Goal: Task Accomplishment & Management: Manage account settings

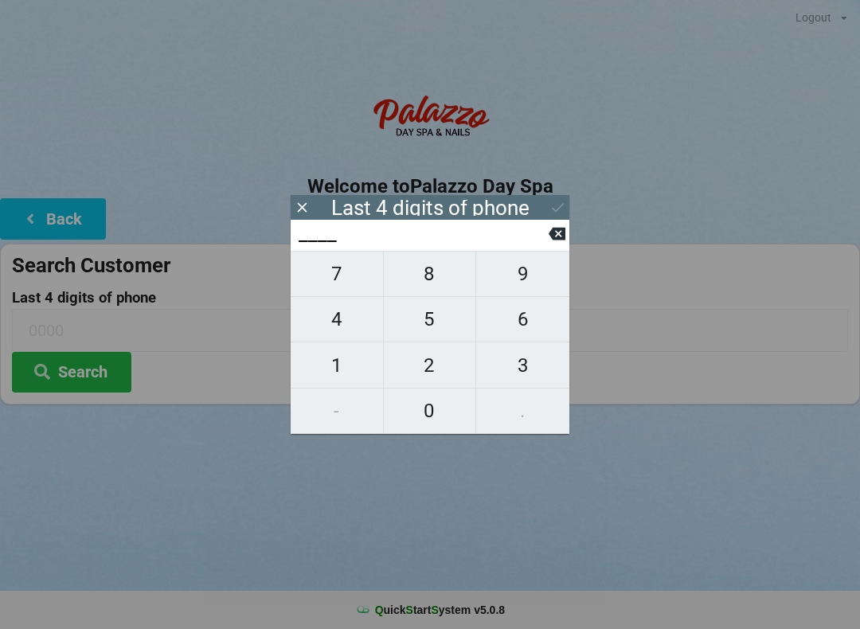
scroll to position [0, 15]
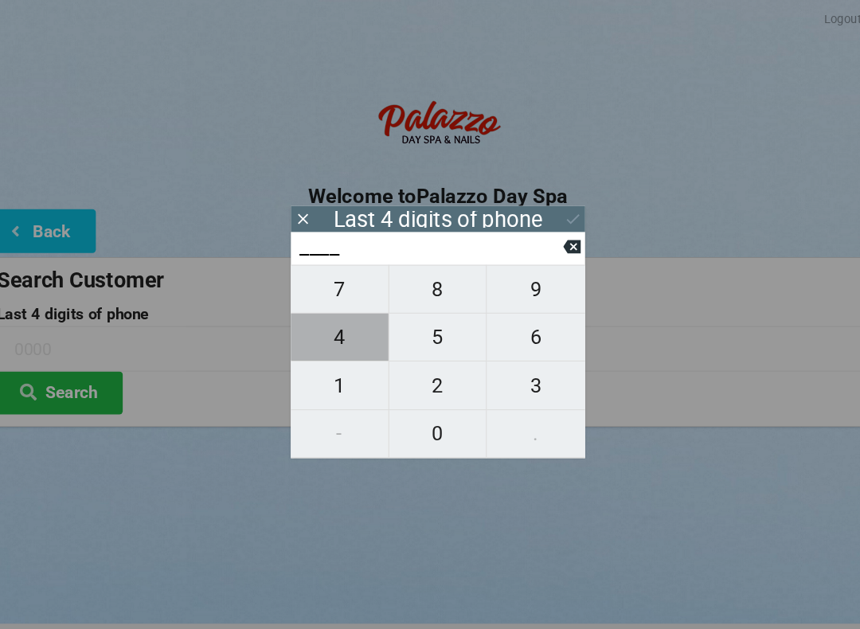
click at [325, 320] on span "4" at bounding box center [337, 319] width 92 height 33
type input "4___"
click at [332, 278] on span "7" at bounding box center [337, 273] width 92 height 33
type input "47__"
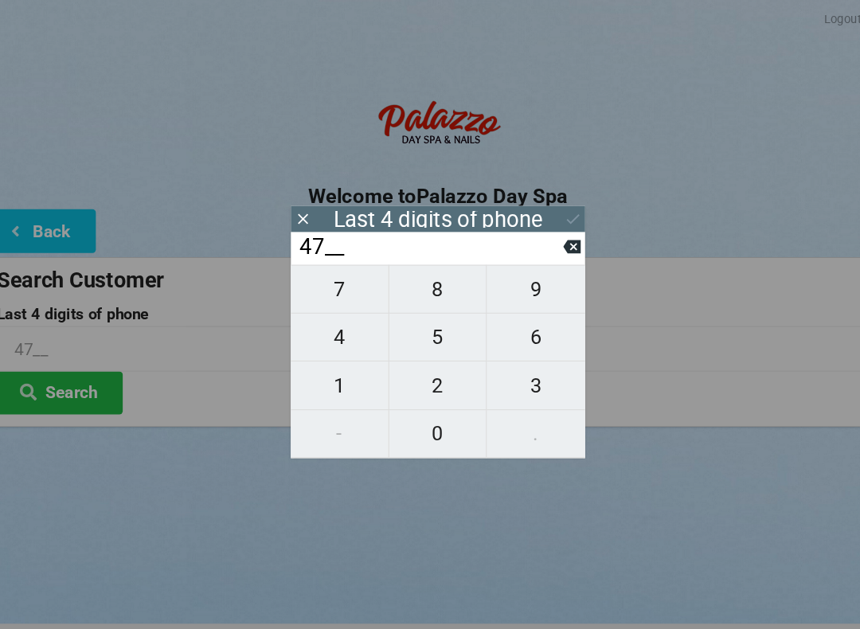
click at [549, 242] on icon at bounding box center [557, 233] width 17 height 17
type input "4___"
click at [417, 406] on span "0" at bounding box center [430, 410] width 92 height 33
type input "40__"
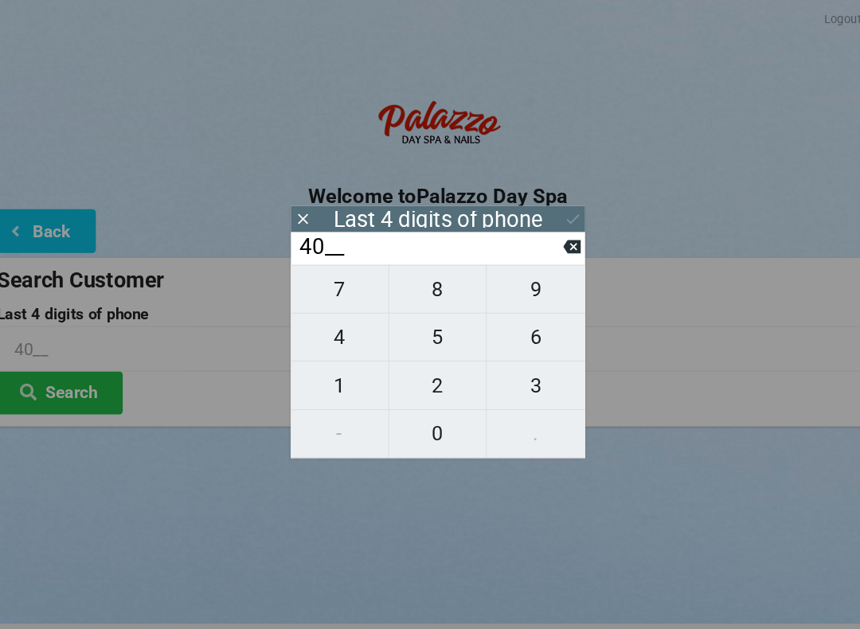
click at [328, 273] on span "7" at bounding box center [337, 273] width 92 height 33
type input "407_"
click at [413, 366] on span "2" at bounding box center [430, 365] width 92 height 33
type input "4072"
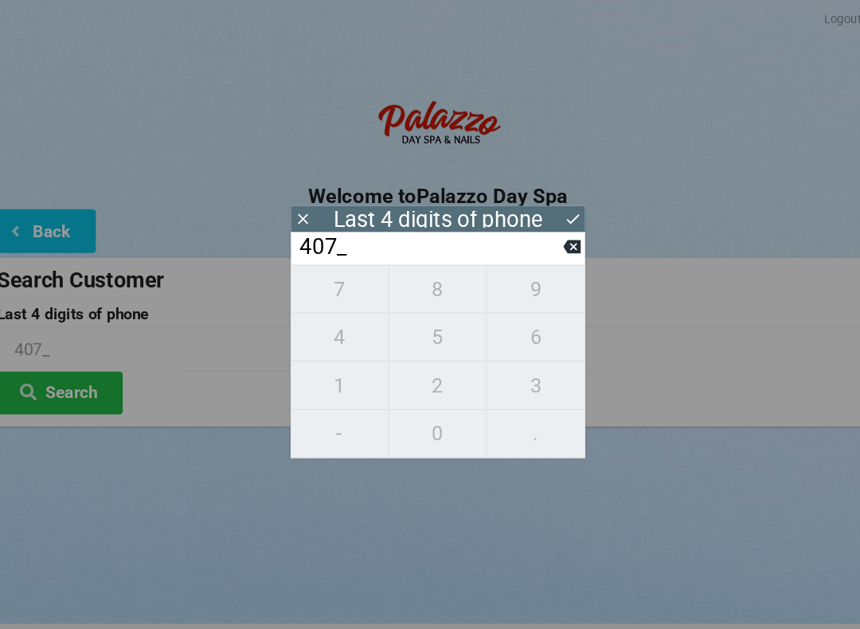
type input "4072"
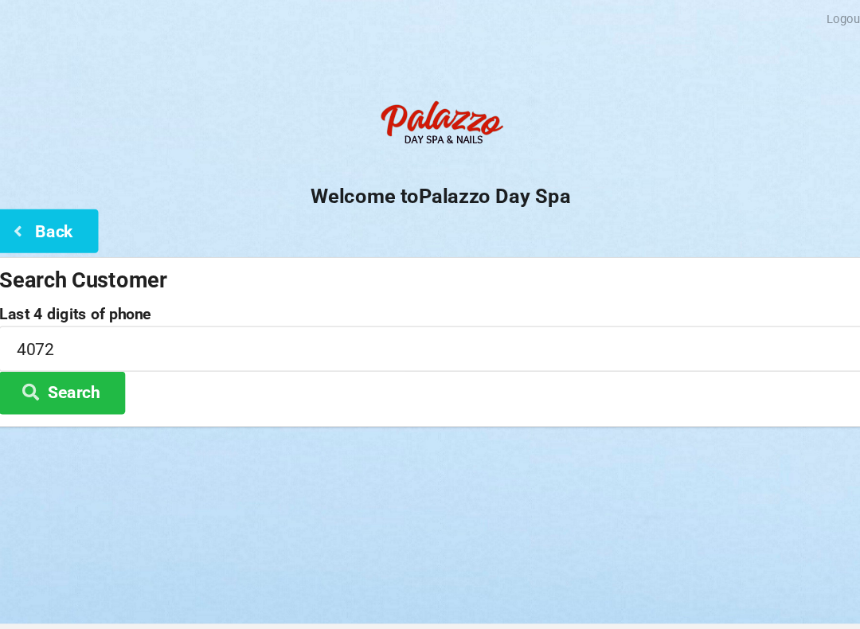
click at [29, 210] on button "Back" at bounding box center [53, 218] width 106 height 41
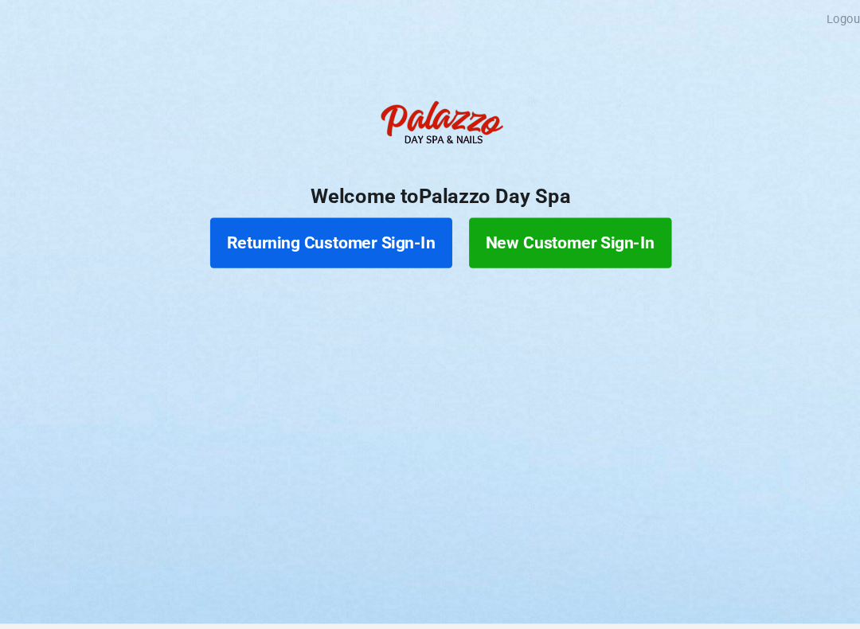
click at [325, 219] on button "Returning Customer Sign-In" at bounding box center [326, 230] width 229 height 48
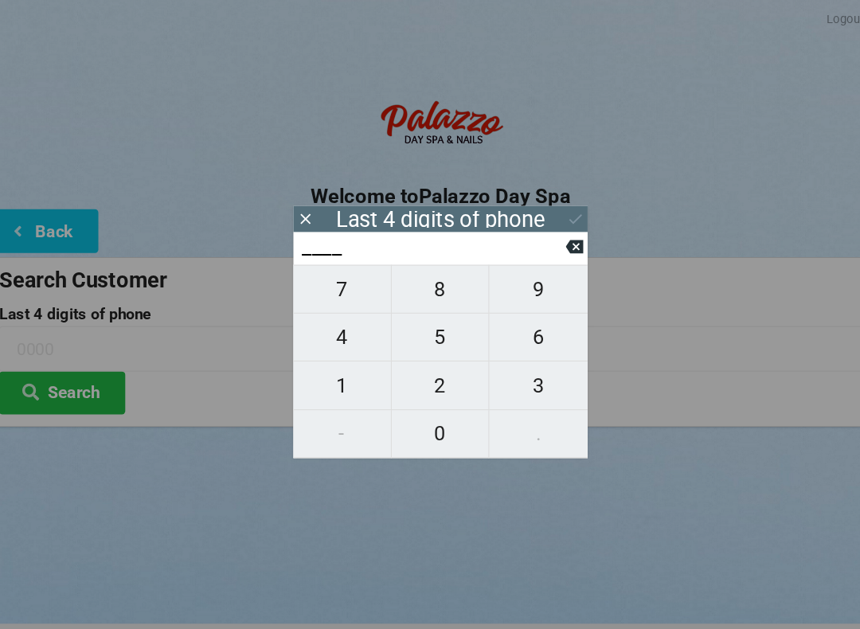
click at [324, 324] on span "4" at bounding box center [337, 319] width 92 height 33
type input "4___"
click at [405, 409] on span "0" at bounding box center [430, 410] width 92 height 33
type input "40__"
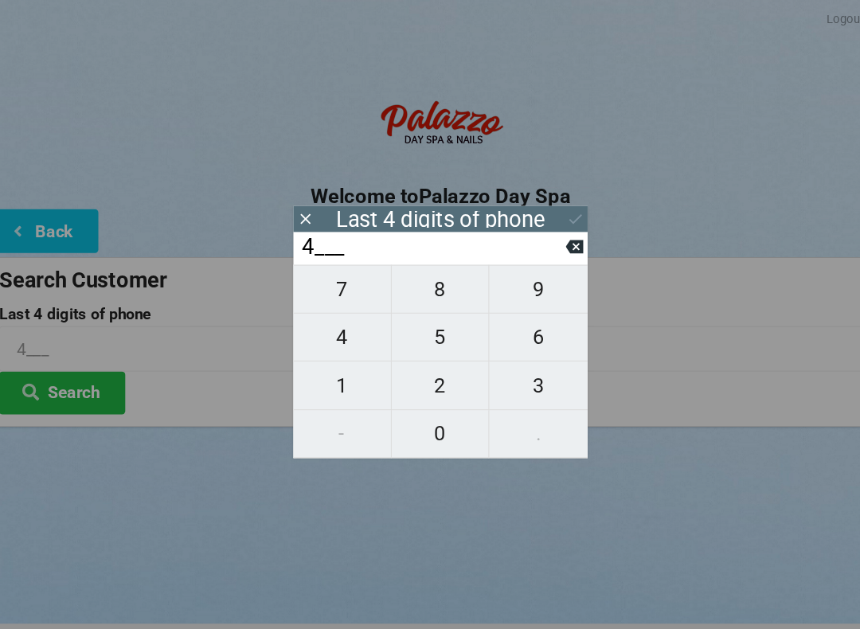
type input "40__"
click at [319, 276] on span "7" at bounding box center [337, 273] width 92 height 33
type input "407_"
click at [416, 364] on span "2" at bounding box center [430, 365] width 92 height 33
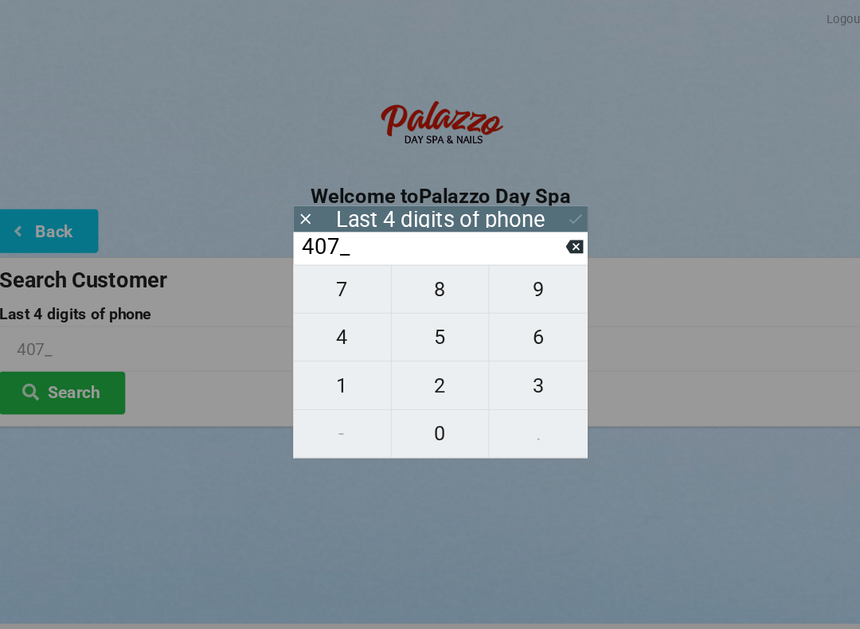
type input "4072"
click at [515, 315] on div "7 8 9 4 5 6 1 2 3 - 0 ." at bounding box center [430, 342] width 279 height 183
click at [551, 241] on icon at bounding box center [557, 234] width 17 height 13
click at [410, 378] on span "2" at bounding box center [430, 365] width 92 height 33
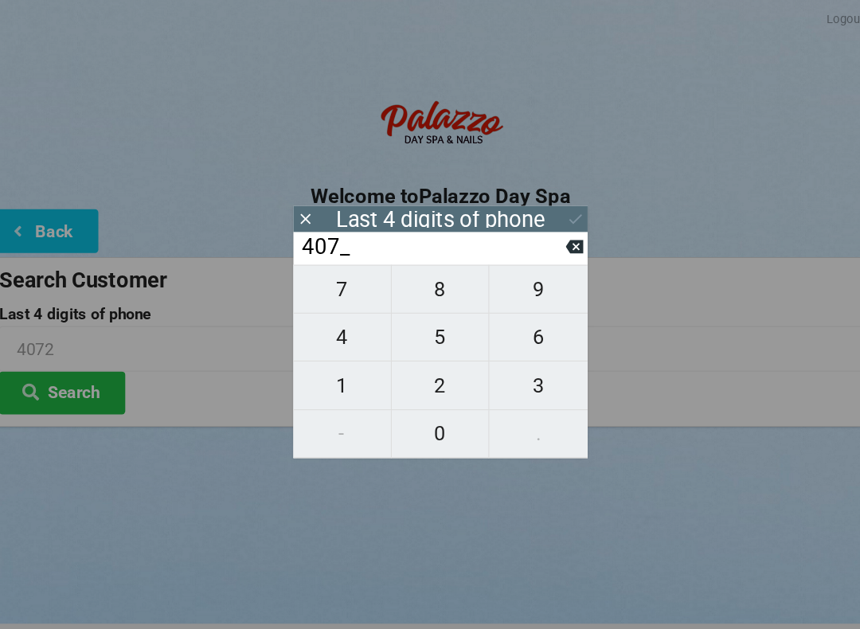
type input "4072"
click at [496, 327] on div "7 8 9 4 5 6 1 2 3 - 0 ." at bounding box center [430, 342] width 279 height 183
click at [296, 197] on button at bounding box center [302, 208] width 17 height 22
click at [294, 215] on icon at bounding box center [302, 207] width 17 height 17
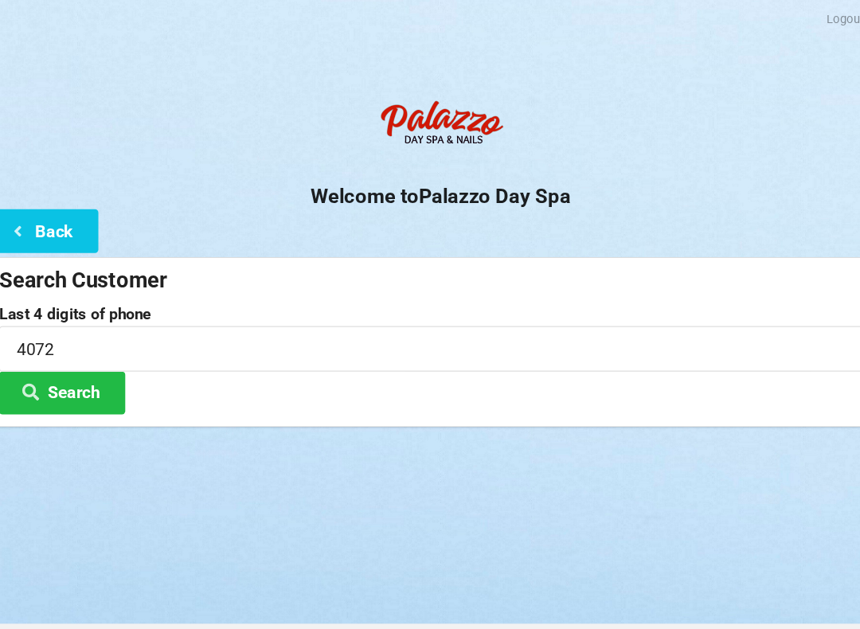
click at [45, 224] on button "Back" at bounding box center [53, 218] width 106 height 41
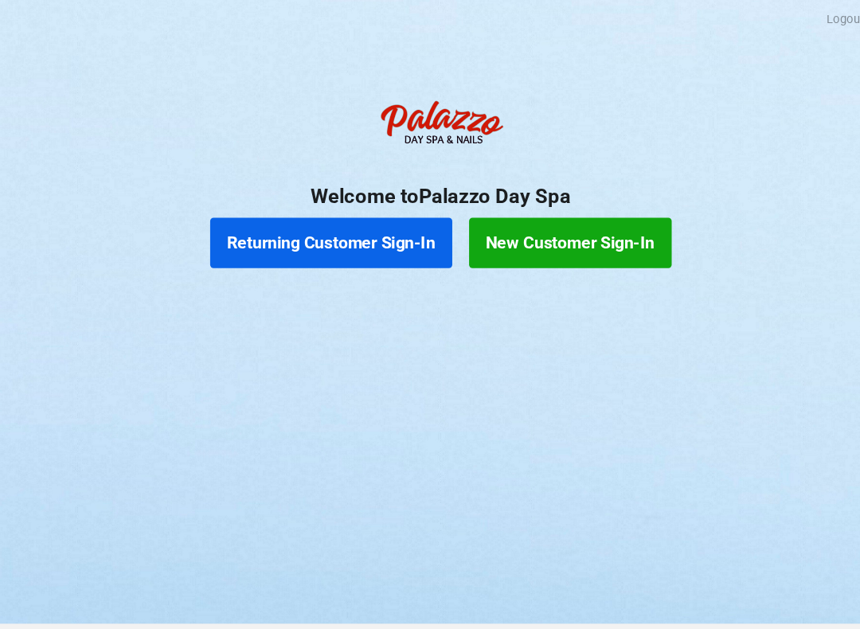
click at [334, 227] on button "Returning Customer Sign-In" at bounding box center [326, 230] width 229 height 48
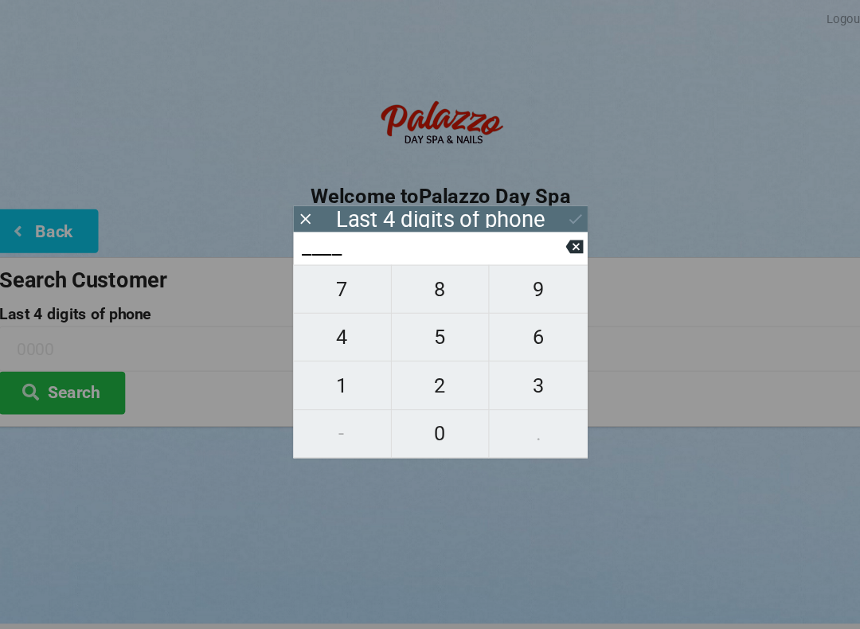
click at [323, 364] on span "1" at bounding box center [337, 365] width 92 height 33
type input "1___"
click at [421, 413] on span "0" at bounding box center [430, 410] width 92 height 33
type input "10__"
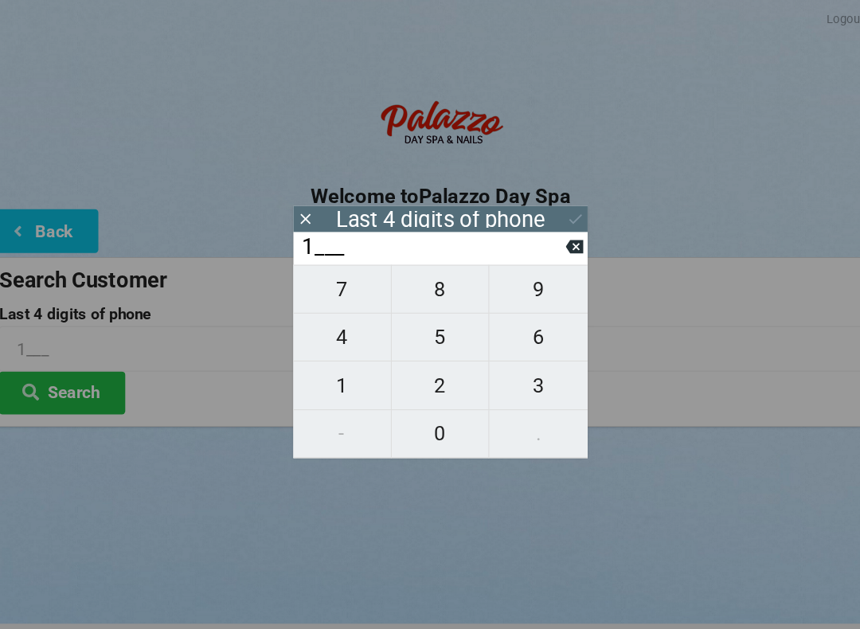
type input "10__"
click at [321, 323] on span "4" at bounding box center [337, 319] width 92 height 33
type input "104_"
click at [331, 370] on span "1" at bounding box center [337, 365] width 92 height 33
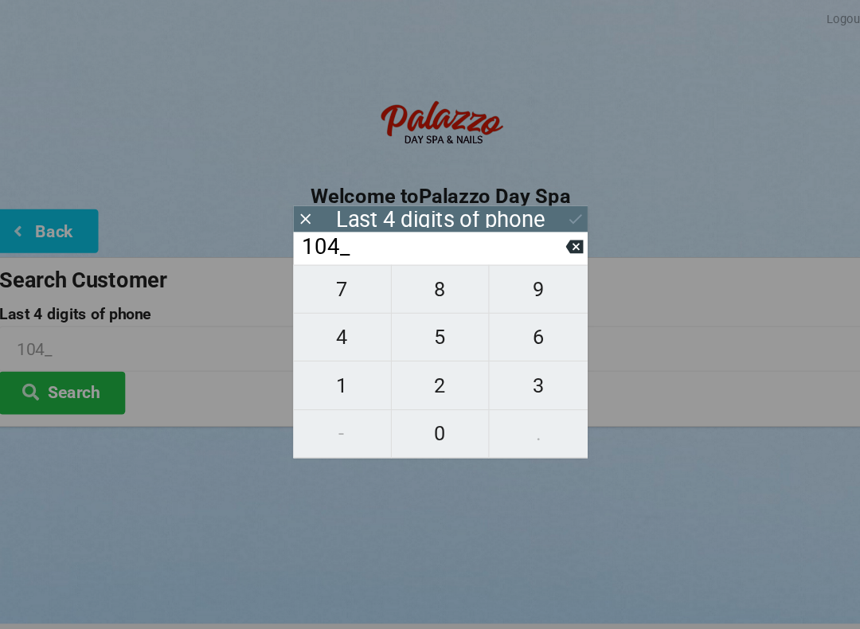
type input "1041"
click at [479, 202] on div "Last 4 digits of phone" at bounding box center [430, 208] width 198 height 16
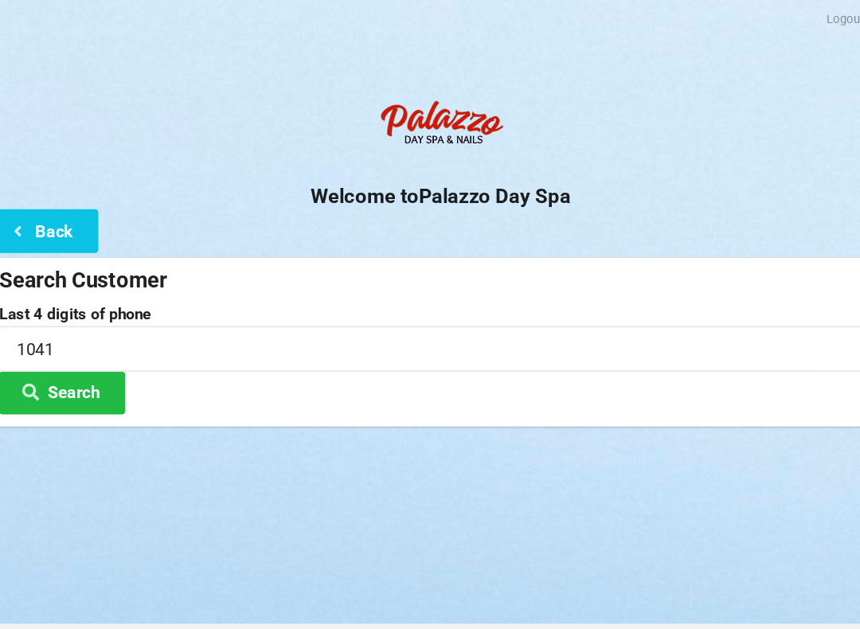
click at [80, 366] on button "Search" at bounding box center [71, 372] width 119 height 41
click at [61, 362] on button "Search" at bounding box center [71, 372] width 119 height 41
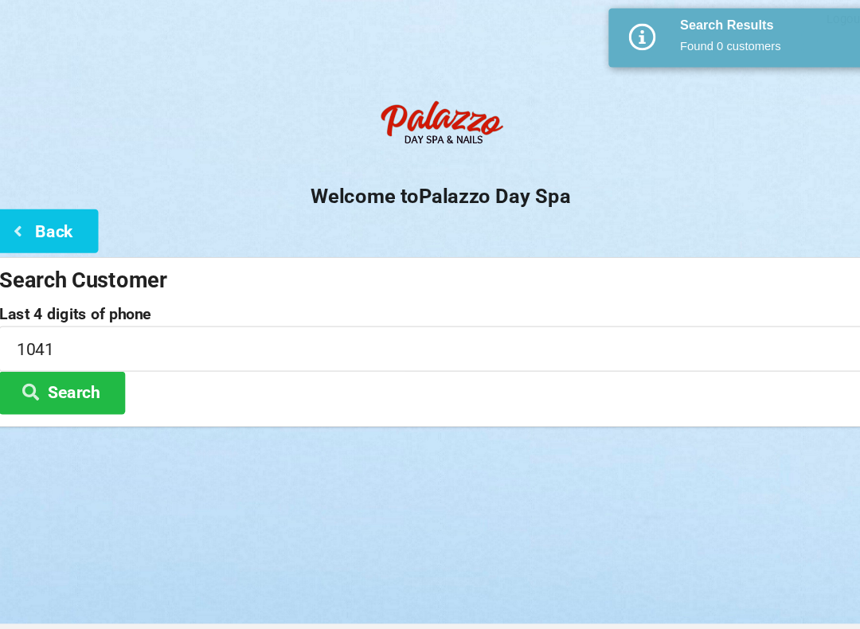
click at [45, 366] on button "Search" at bounding box center [71, 372] width 119 height 41
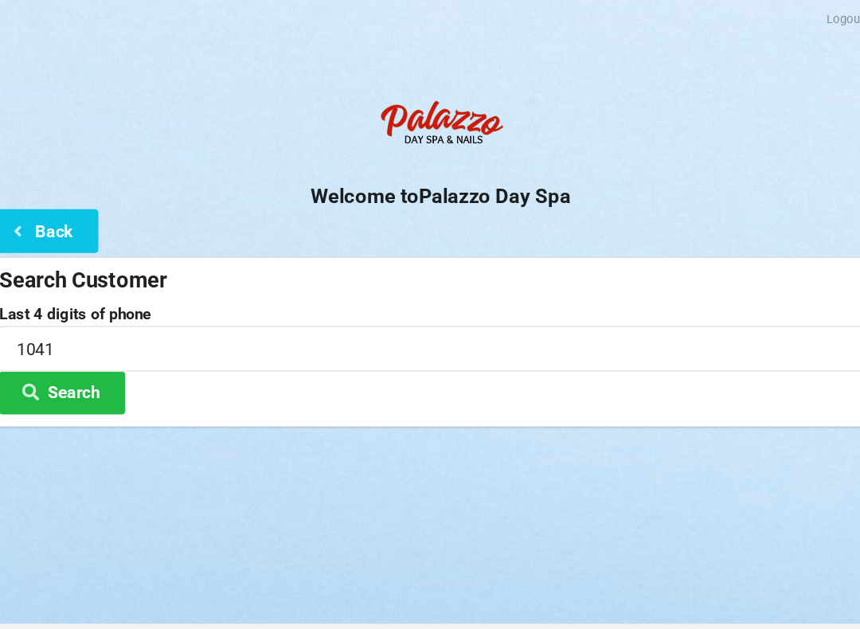
click at [216, 320] on input "1041" at bounding box center [430, 330] width 836 height 42
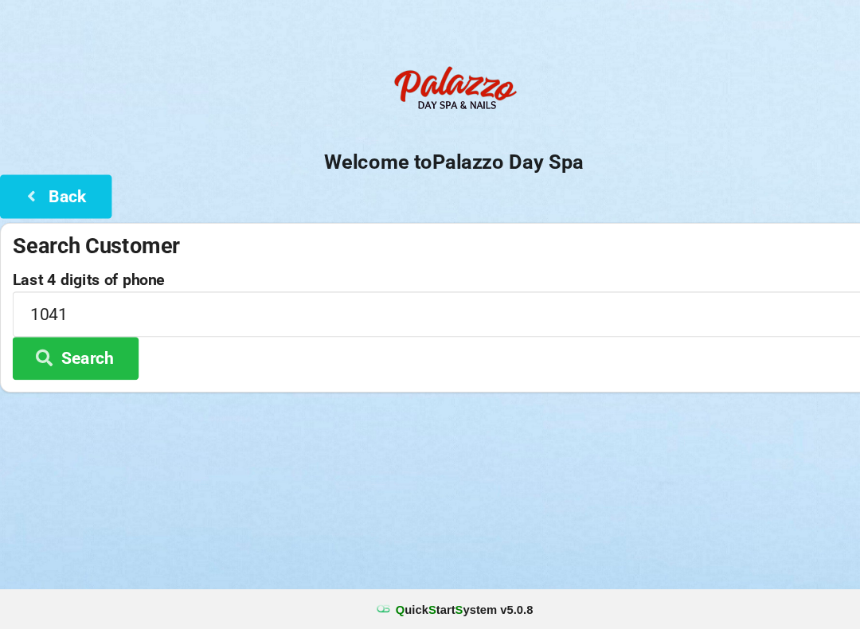
click at [103, 252] on div "Search Customer" at bounding box center [430, 265] width 836 height 26
click at [409, 252] on div "Search Customer" at bounding box center [430, 265] width 836 height 26
click at [29, 352] on button "Search" at bounding box center [71, 372] width 119 height 41
click at [57, 352] on button "Search" at bounding box center [71, 372] width 119 height 41
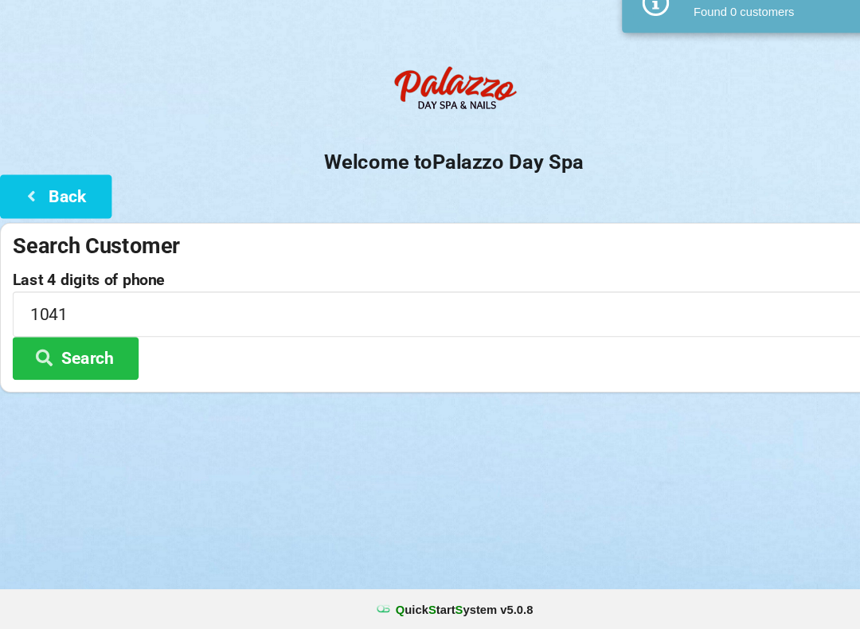
click at [758, 36] on div "Found 0 customers" at bounding box center [738, 44] width 163 height 16
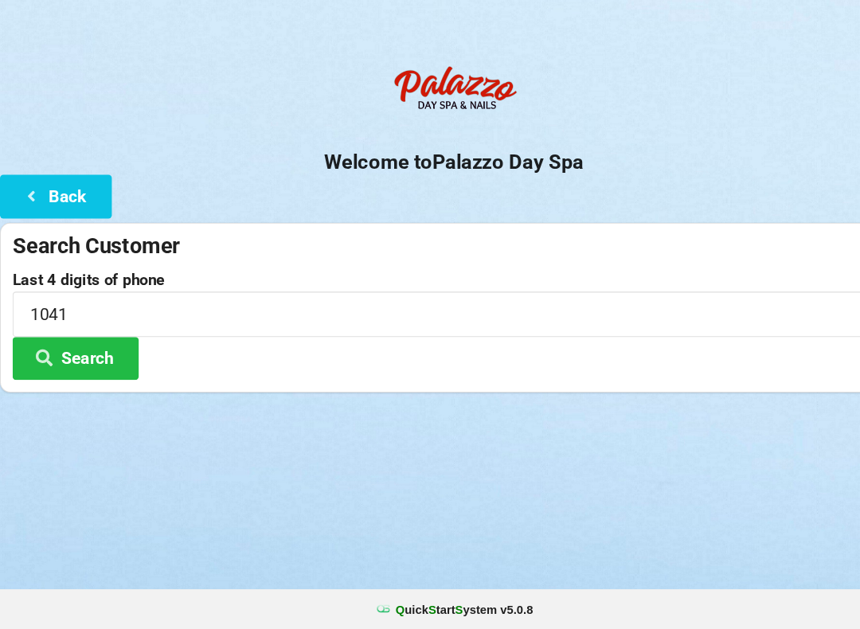
click at [51, 198] on button "Back" at bounding box center [53, 218] width 106 height 41
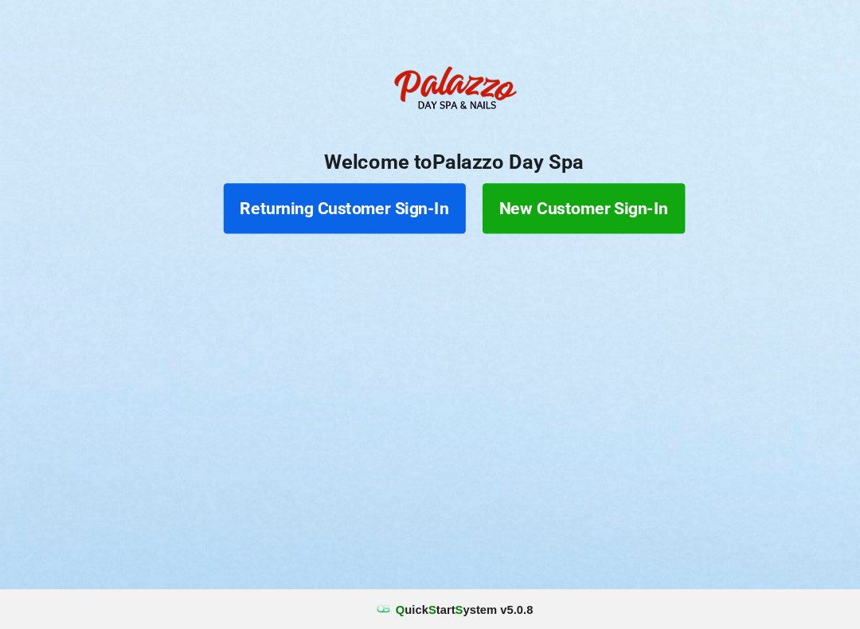
click at [346, 206] on button "Returning Customer Sign-In" at bounding box center [326, 230] width 229 height 48
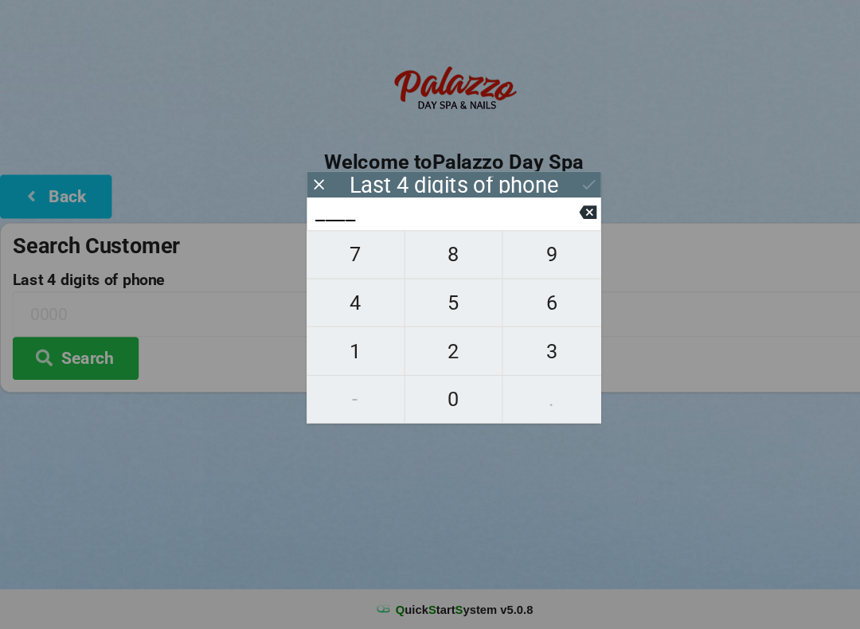
click at [337, 349] on span "1" at bounding box center [337, 365] width 92 height 33
type input "1___"
click at [533, 257] on span "9" at bounding box center [522, 273] width 93 height 33
type input "19__"
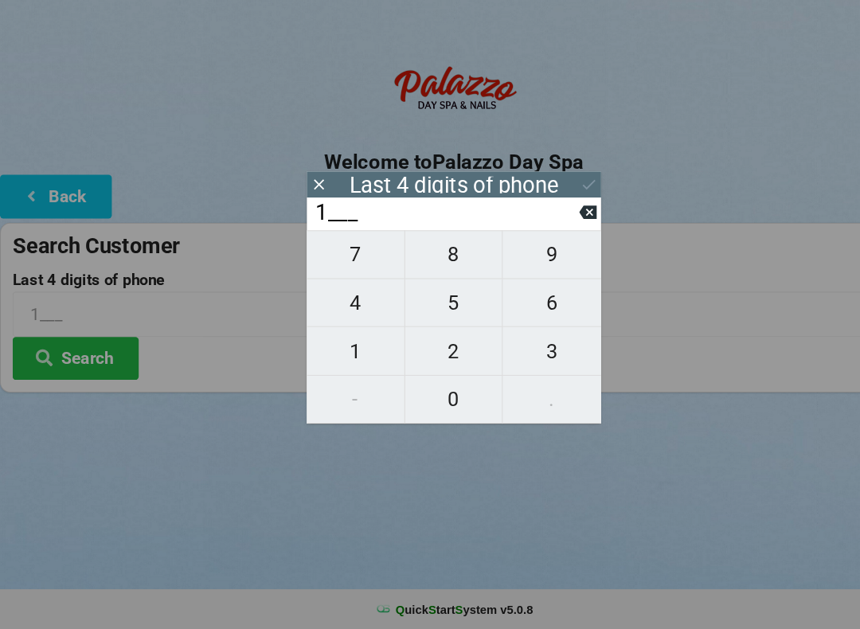
type input "19__"
click at [526, 257] on span "9" at bounding box center [522, 273] width 93 height 33
type input "199_"
click at [442, 349] on span "2" at bounding box center [430, 365] width 92 height 33
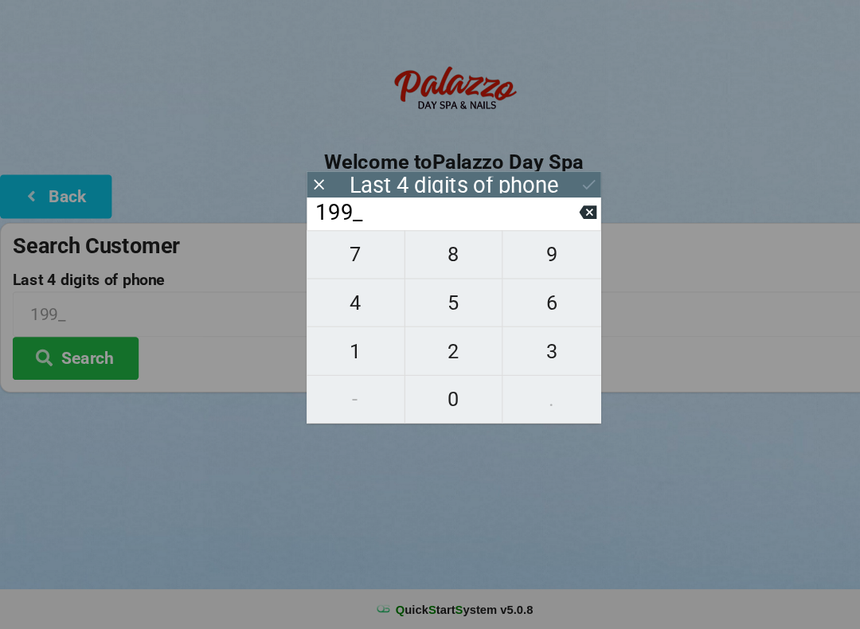
type input "1992"
click at [559, 199] on icon at bounding box center [558, 207] width 17 height 17
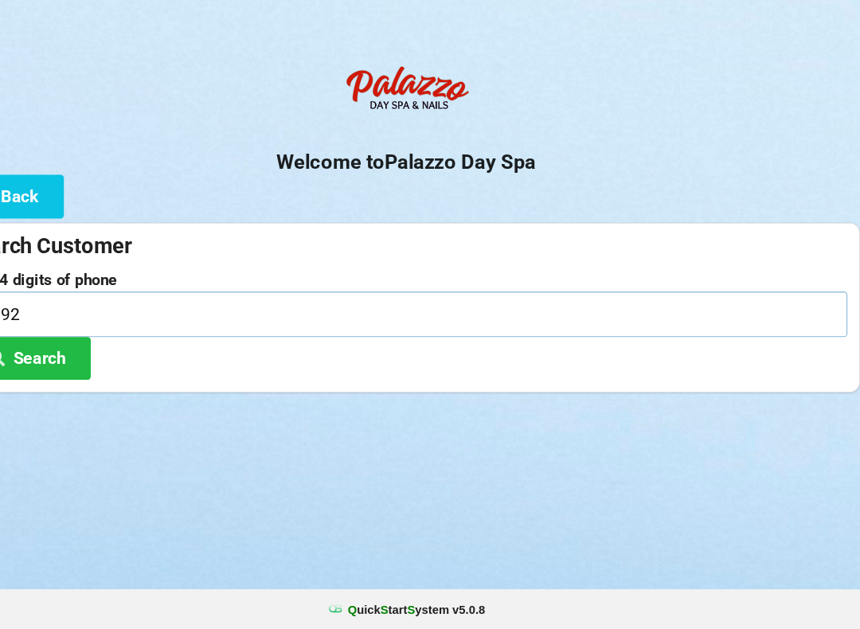
click at [337, 309] on input "1992" at bounding box center [430, 330] width 836 height 42
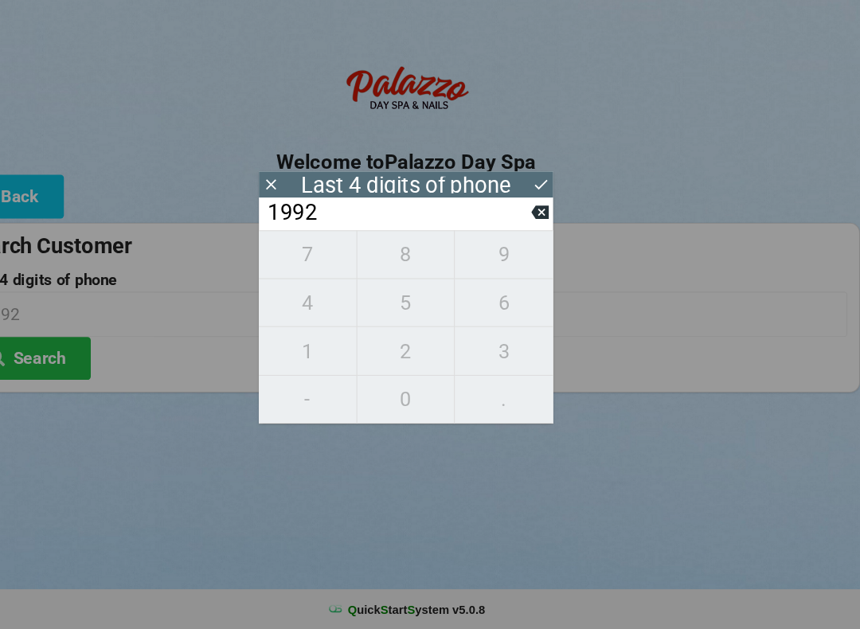
click at [549, 228] on icon at bounding box center [557, 234] width 17 height 13
click at [494, 221] on input "199_" at bounding box center [423, 233] width 252 height 25
click at [499, 221] on input "199_" at bounding box center [423, 233] width 252 height 25
click at [549, 223] on button at bounding box center [557, 234] width 17 height 22
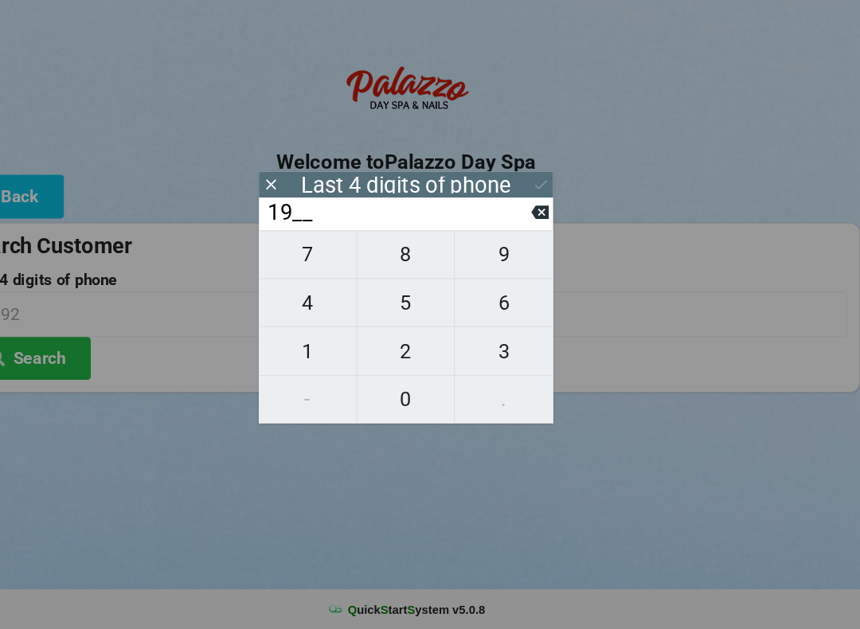
click at [503, 221] on input "19__" at bounding box center [423, 233] width 252 height 25
click at [502, 221] on input "19__" at bounding box center [423, 233] width 252 height 25
click at [549, 228] on icon at bounding box center [557, 234] width 17 height 13
type input "____"
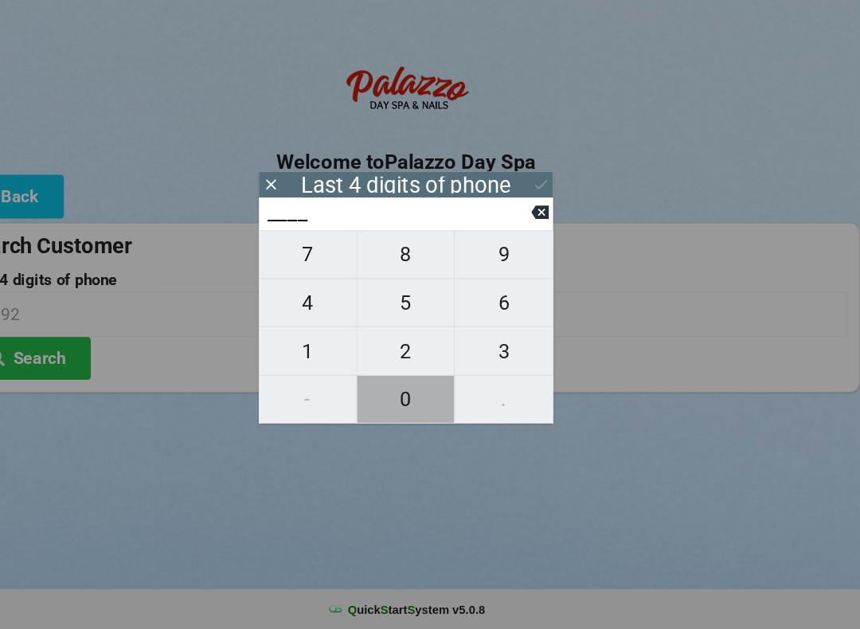
click at [394, 394] on span "0" at bounding box center [430, 410] width 92 height 33
type input "0___"
click at [398, 257] on span "8" at bounding box center [430, 273] width 92 height 33
type input "08__"
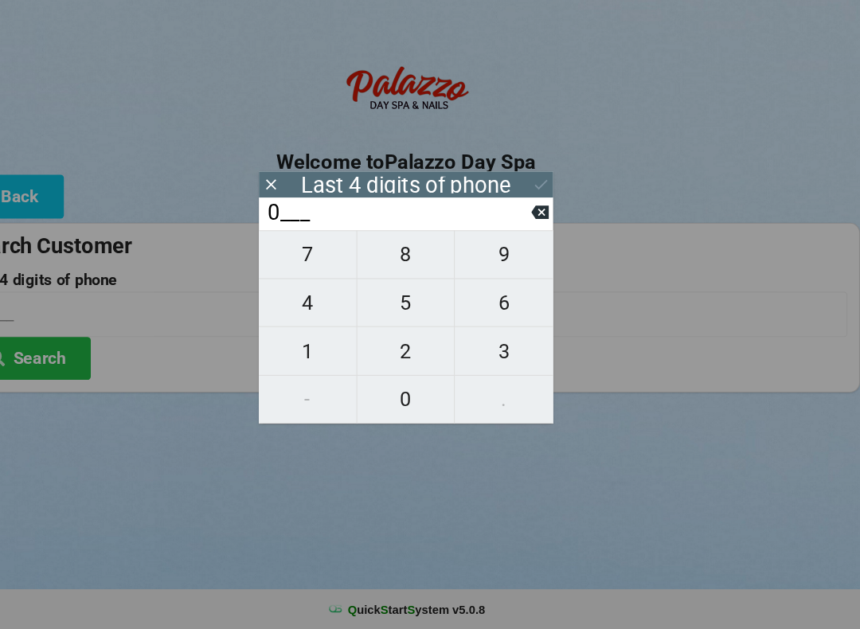
type input "08__"
click at [291, 349] on span "1" at bounding box center [337, 365] width 92 height 33
type input "081_"
click at [305, 349] on span "1" at bounding box center [337, 365] width 92 height 33
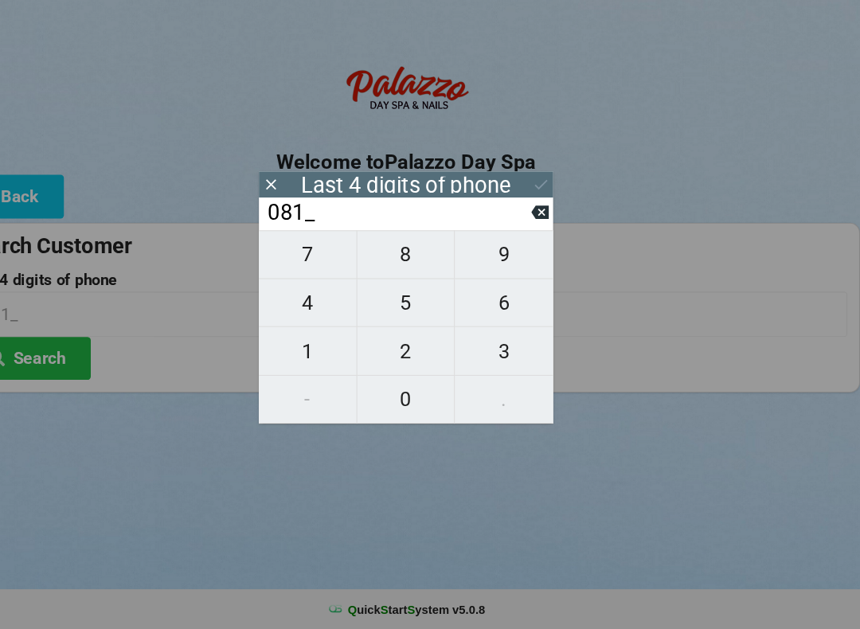
type input "0811"
click at [550, 199] on icon at bounding box center [558, 207] width 17 height 17
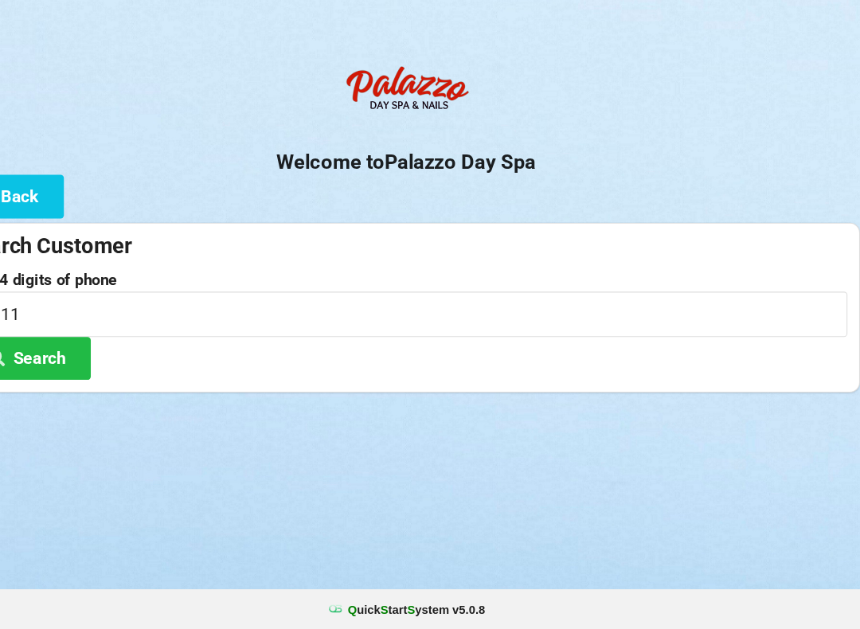
click at [43, 352] on button "Search" at bounding box center [71, 372] width 119 height 41
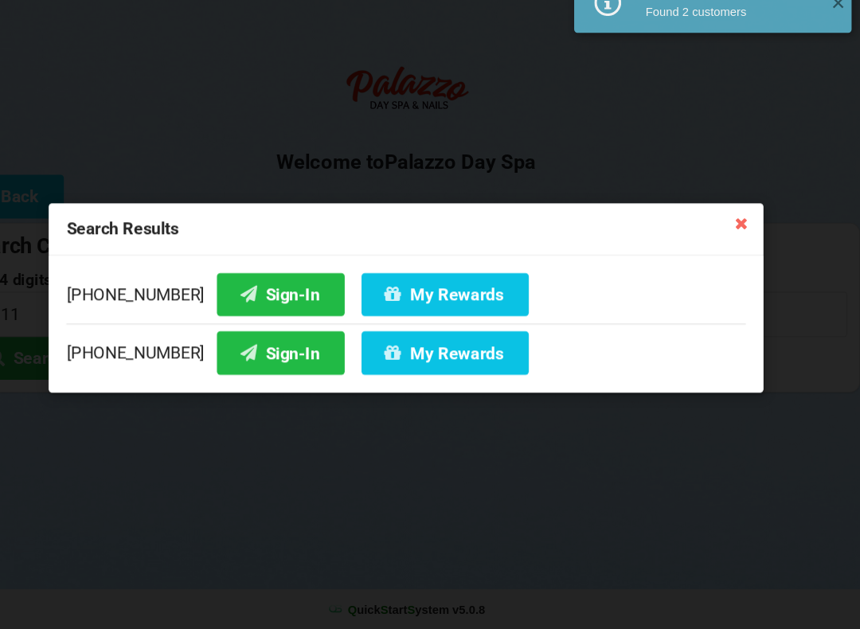
click at [251, 346] on button "Sign-In" at bounding box center [311, 366] width 121 height 41
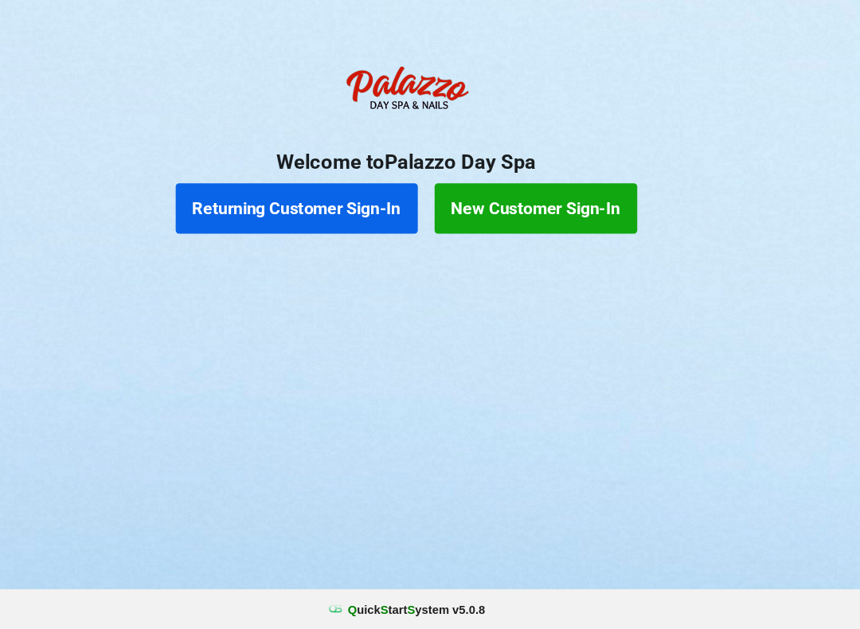
click at [347, 206] on button "Returning Customer Sign-In" at bounding box center [326, 230] width 229 height 48
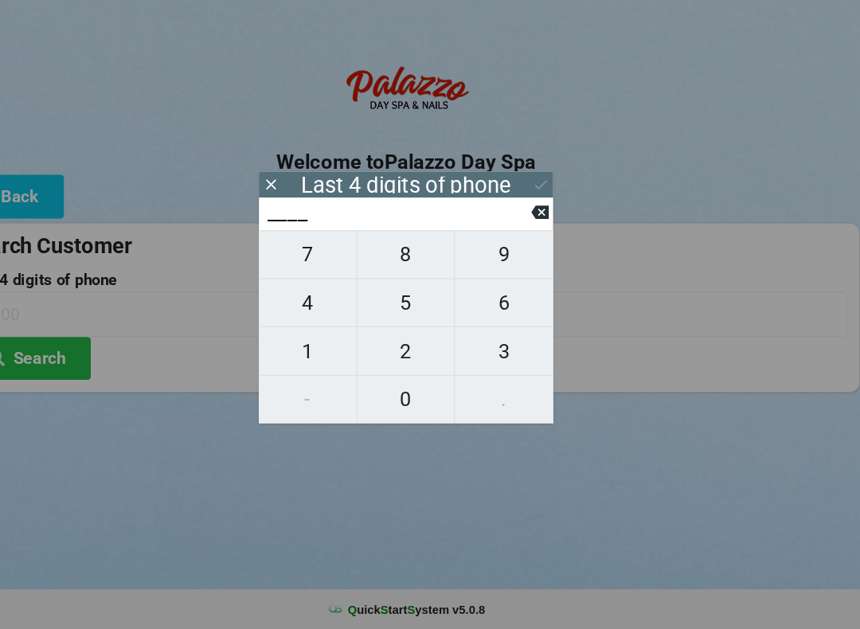
click at [319, 257] on span "7" at bounding box center [337, 273] width 92 height 33
type input "7___"
click at [311, 257] on span "7" at bounding box center [337, 273] width 92 height 33
type input "77__"
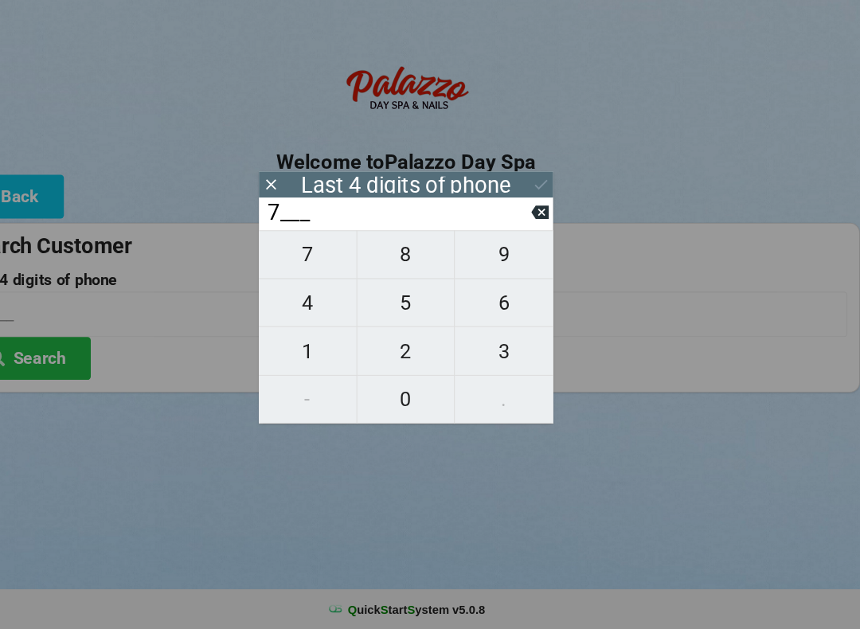
type input "77__"
click at [491, 349] on span "3" at bounding box center [522, 365] width 93 height 33
type input "773_"
click at [399, 303] on span "5" at bounding box center [430, 319] width 92 height 33
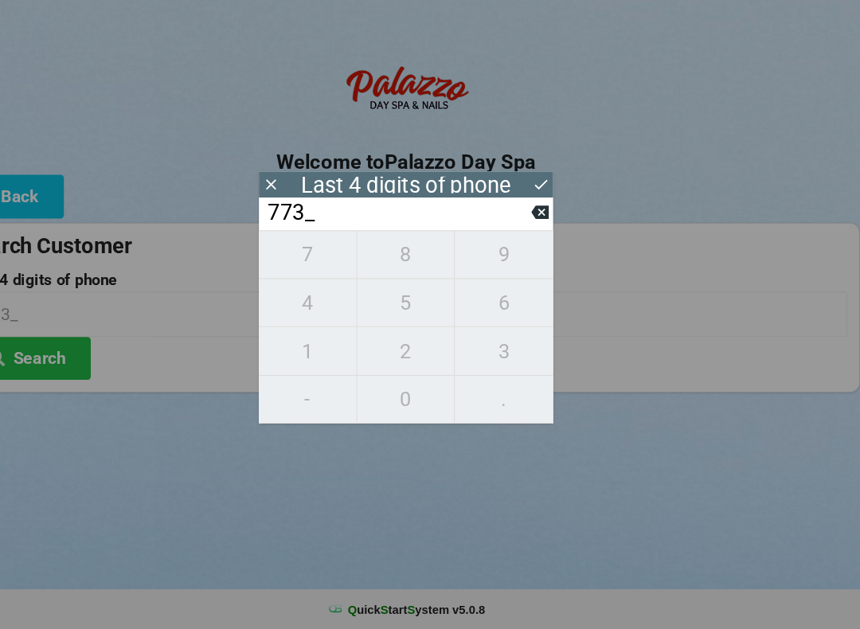
type input "7735"
click at [635, 309] on input "7735" at bounding box center [430, 330] width 836 height 42
click at [628, 309] on input "7735" at bounding box center [430, 330] width 836 height 42
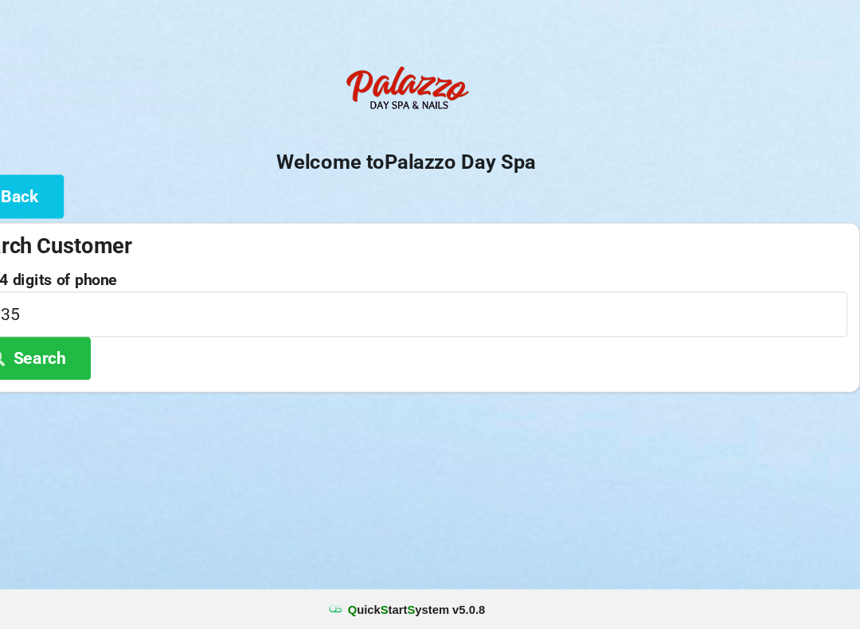
click at [597, 309] on input "7735" at bounding box center [430, 330] width 836 height 42
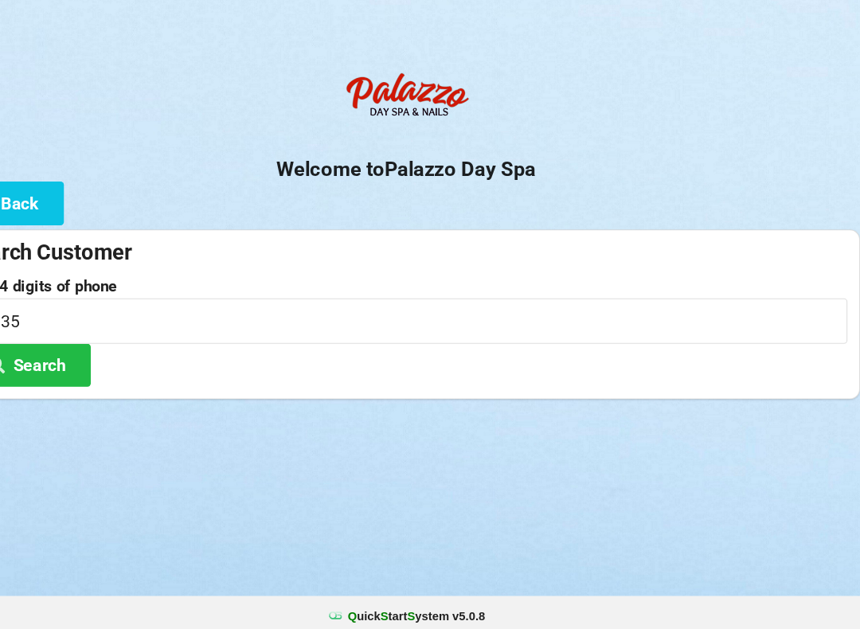
click at [56, 352] on button "Search" at bounding box center [71, 372] width 119 height 41
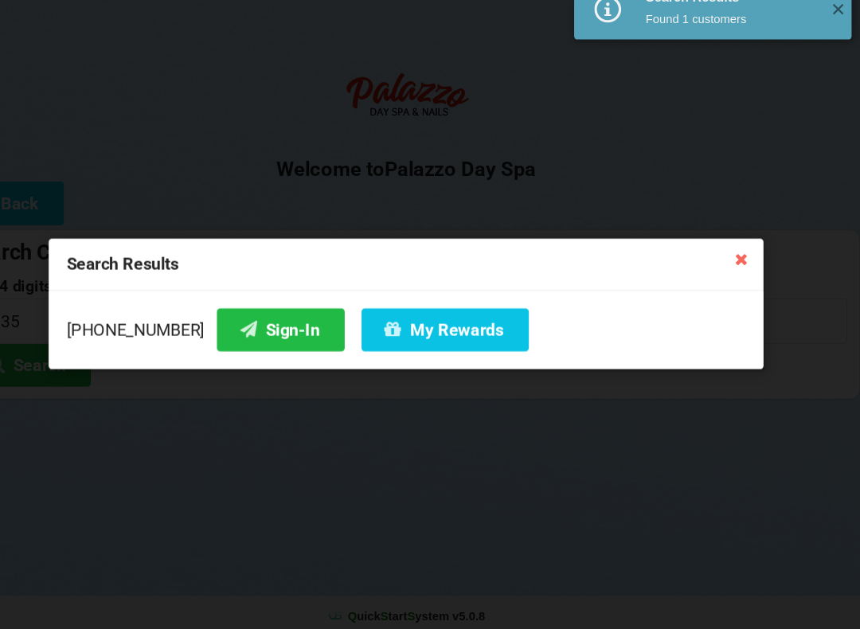
click at [253, 319] on button "Sign-In" at bounding box center [311, 339] width 121 height 41
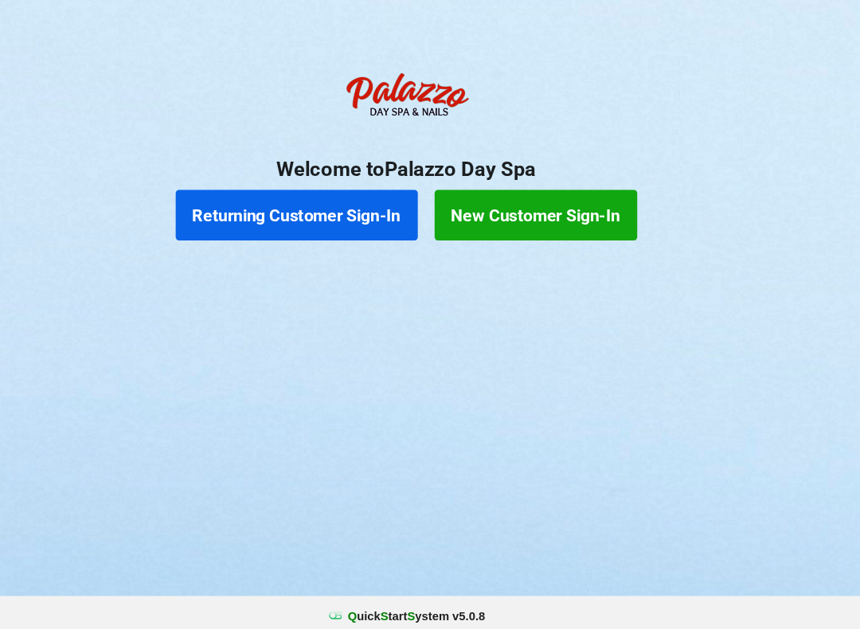
click at [335, 206] on button "Returning Customer Sign-In" at bounding box center [326, 230] width 229 height 48
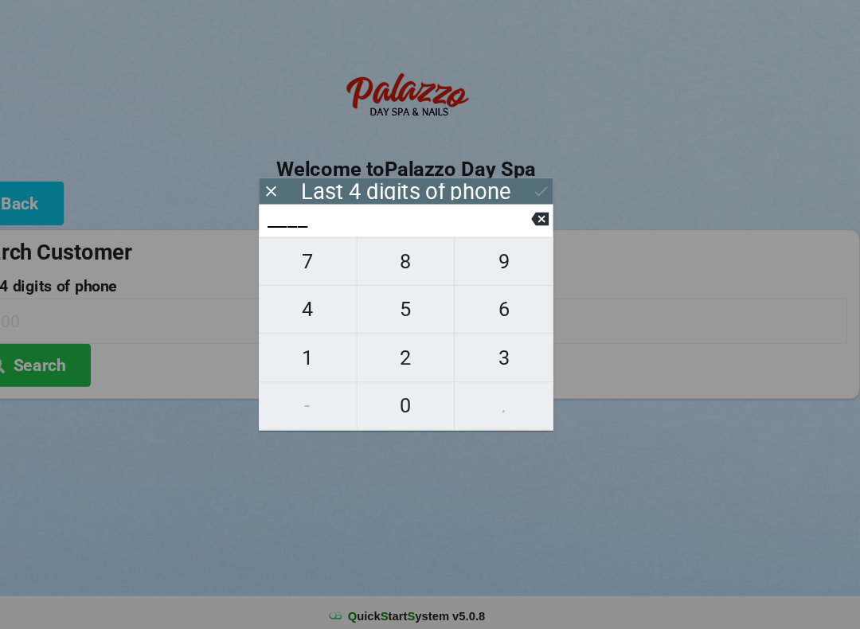
click at [481, 303] on span "6" at bounding box center [522, 319] width 93 height 33
type input "6___"
click at [384, 349] on span "2" at bounding box center [430, 365] width 92 height 33
type input "62__"
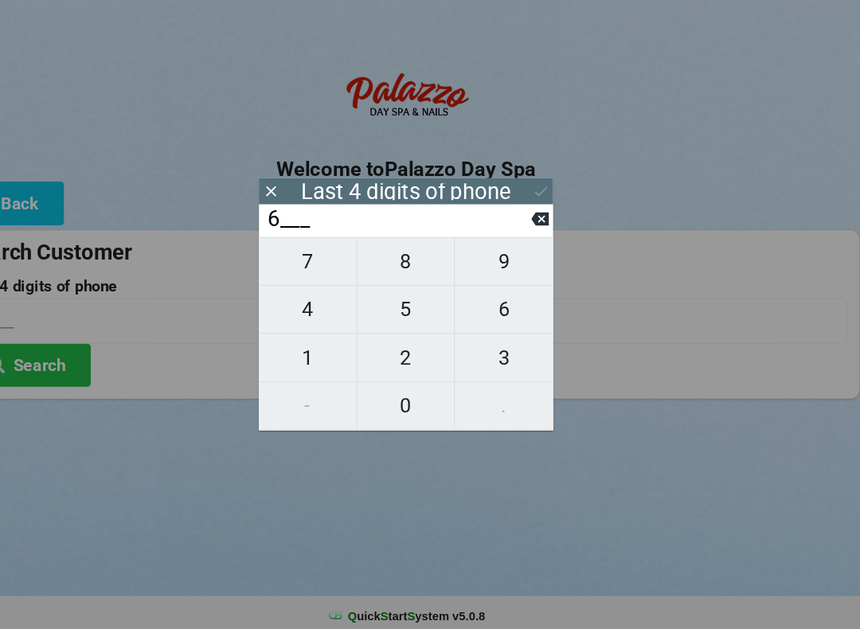
type input "62__"
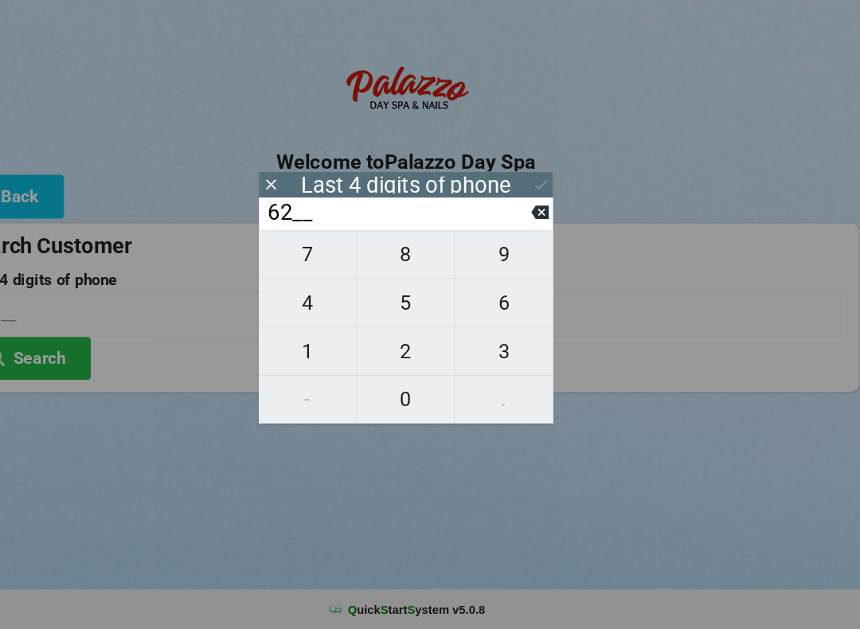
click at [389, 349] on span "2" at bounding box center [430, 365] width 92 height 33
type input "622_"
click at [291, 257] on span "7" at bounding box center [337, 273] width 92 height 33
type input "6227"
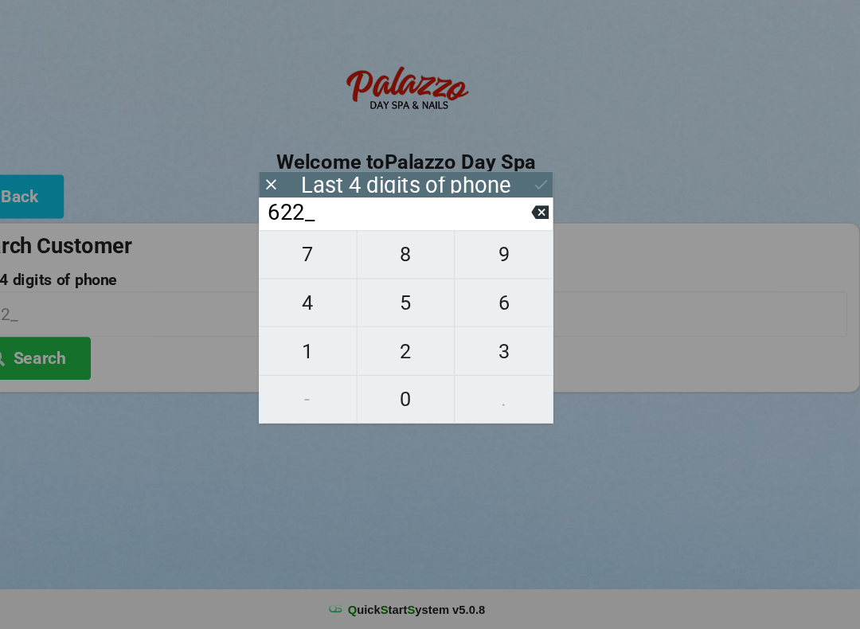
type input "6227"
click at [550, 462] on div "Logout Logout Sign-In Welcome to Palazzo Day Spa Back Search Customer Last 4 di…" at bounding box center [430, 314] width 860 height 629
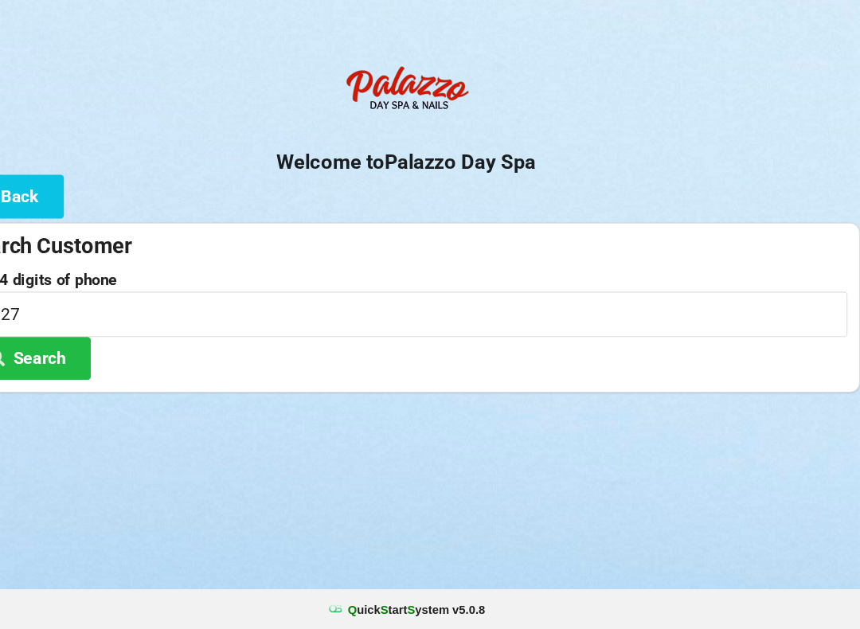
click at [53, 352] on button "Search" at bounding box center [71, 372] width 119 height 41
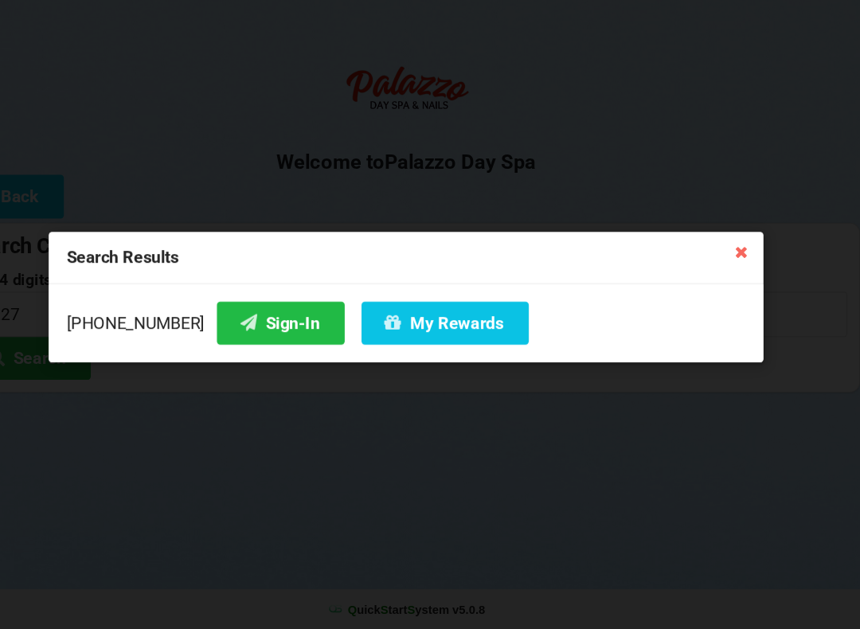
click at [251, 319] on button "Sign-In" at bounding box center [311, 339] width 121 height 41
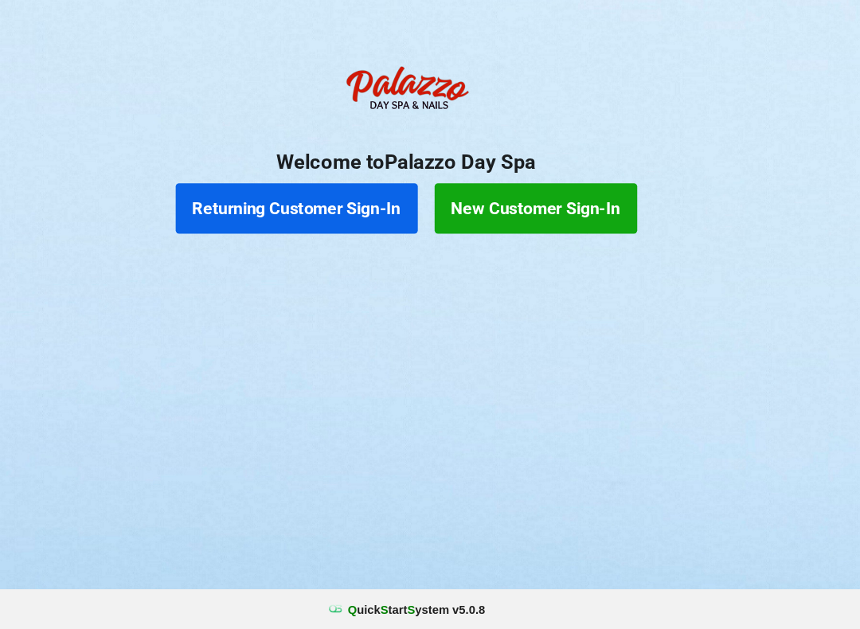
click at [312, 206] on button "Returning Customer Sign-In" at bounding box center [326, 230] width 229 height 48
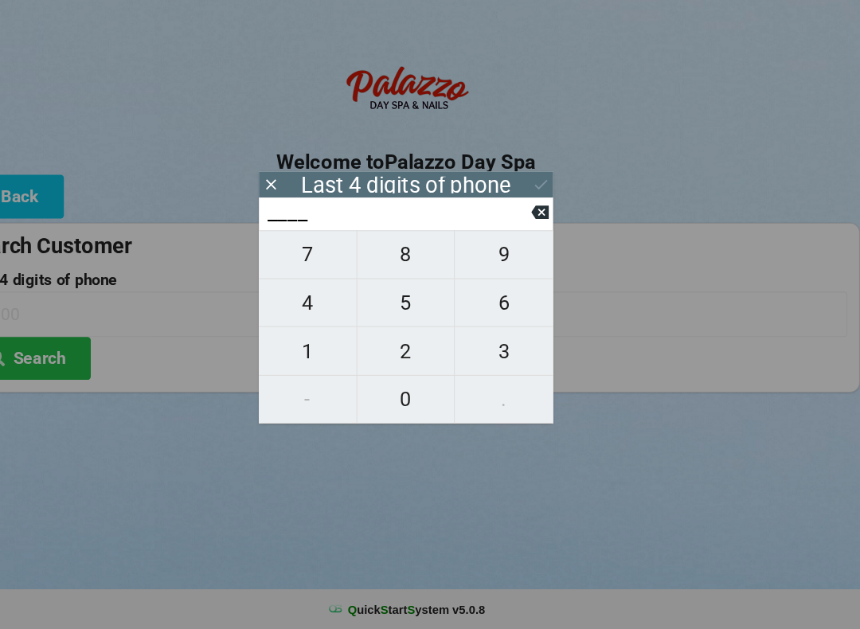
click at [384, 257] on span "8" at bounding box center [430, 273] width 92 height 33
type input "8___"
click at [476, 349] on span "3" at bounding box center [522, 365] width 93 height 33
type input "83__"
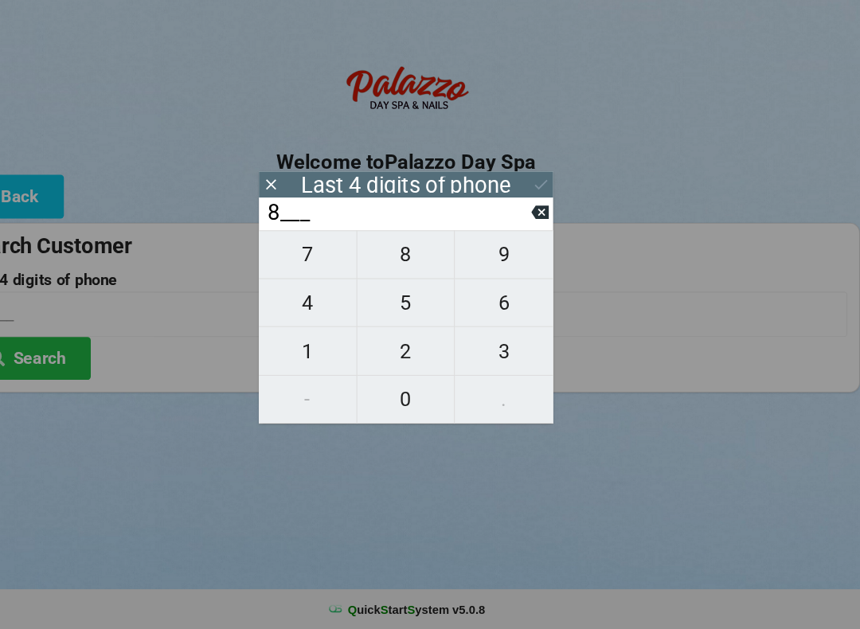
type input "83__"
click at [386, 303] on span "5" at bounding box center [430, 319] width 92 height 33
type input "835_"
click at [480, 356] on button "3" at bounding box center [522, 364] width 93 height 45
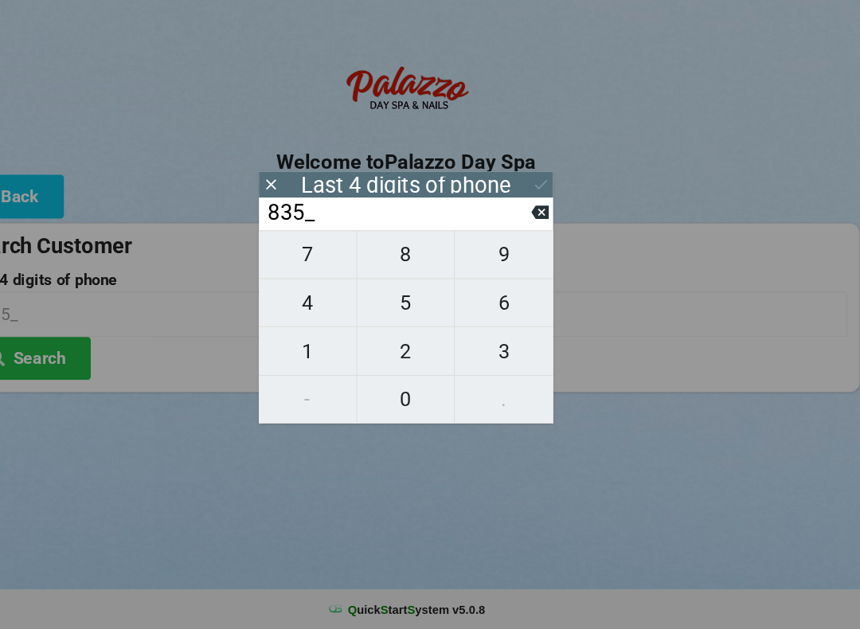
type input "8353"
click at [550, 199] on icon at bounding box center [558, 207] width 17 height 17
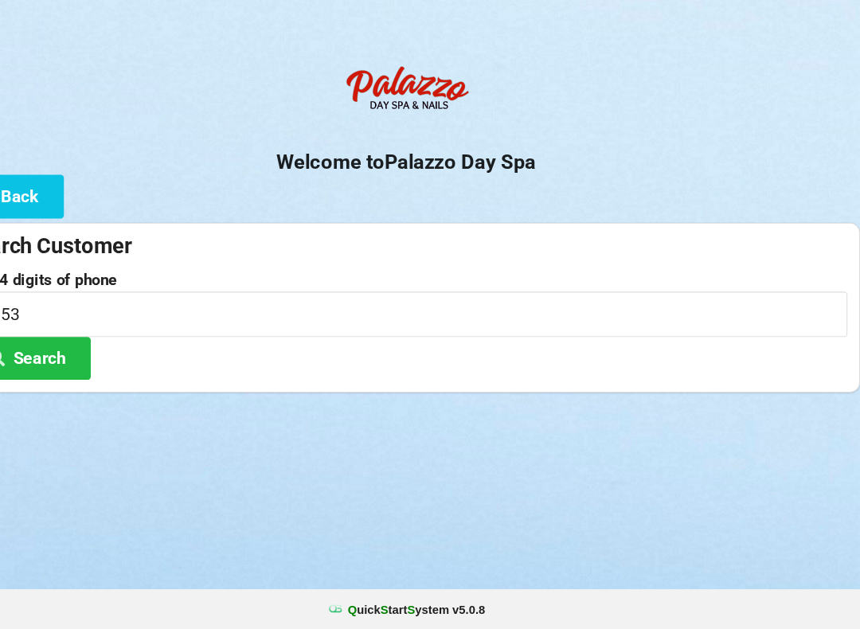
click at [42, 352] on button "Search" at bounding box center [71, 372] width 119 height 41
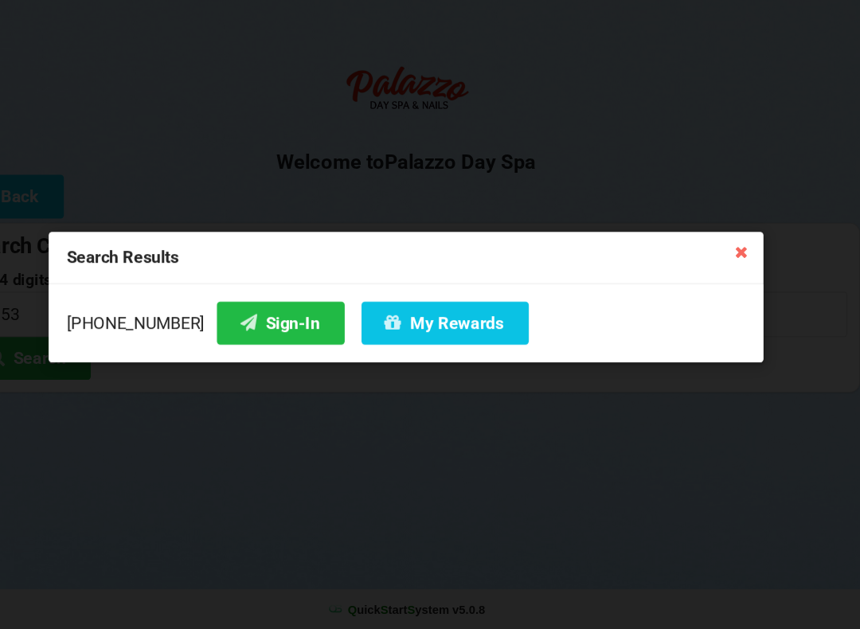
click at [251, 319] on button "Sign-In" at bounding box center [311, 339] width 121 height 41
